Goal: Task Accomplishment & Management: Manage account settings

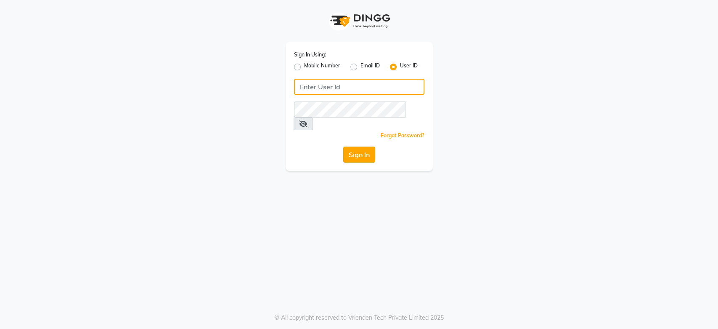
type input "tonyandguy01"
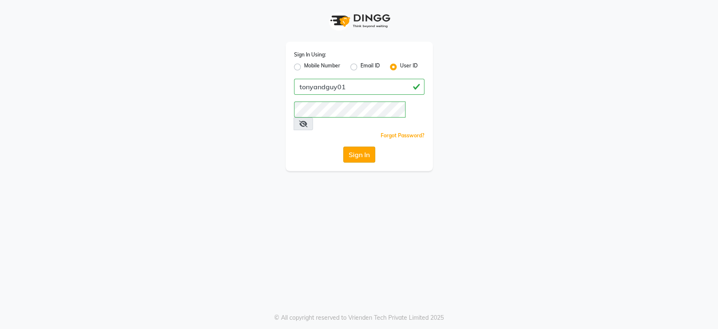
click at [361, 146] on button "Sign In" at bounding box center [359, 154] width 32 height 16
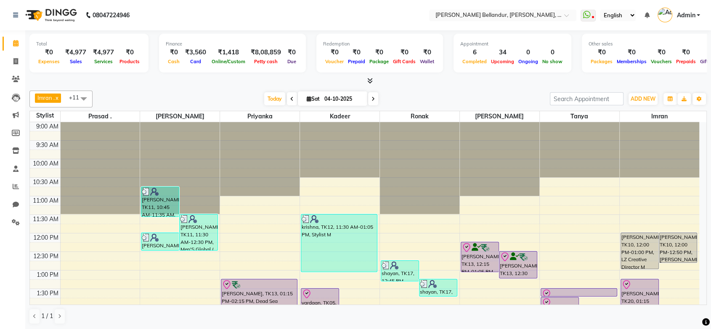
click at [254, 84] on div at bounding box center [367, 81] width 677 height 9
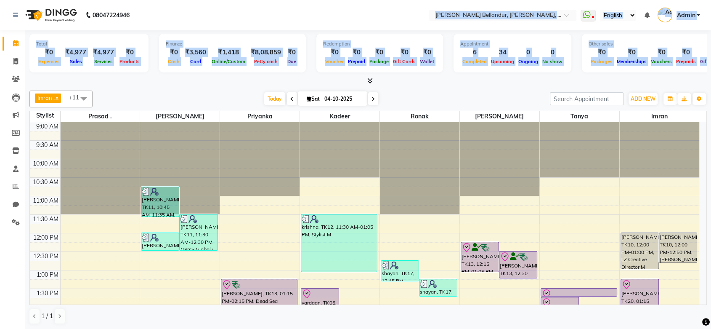
drag, startPoint x: 254, startPoint y: 84, endPoint x: 335, endPoint y: -57, distance: 162.5
click at [335, 0] on html "08047224946 Select Location × Toni&guy Bellandur, [PERSON_NAME], Opp Titan Eye+…" at bounding box center [355, 164] width 711 height 329
